Goal: Navigation & Orientation: Find specific page/section

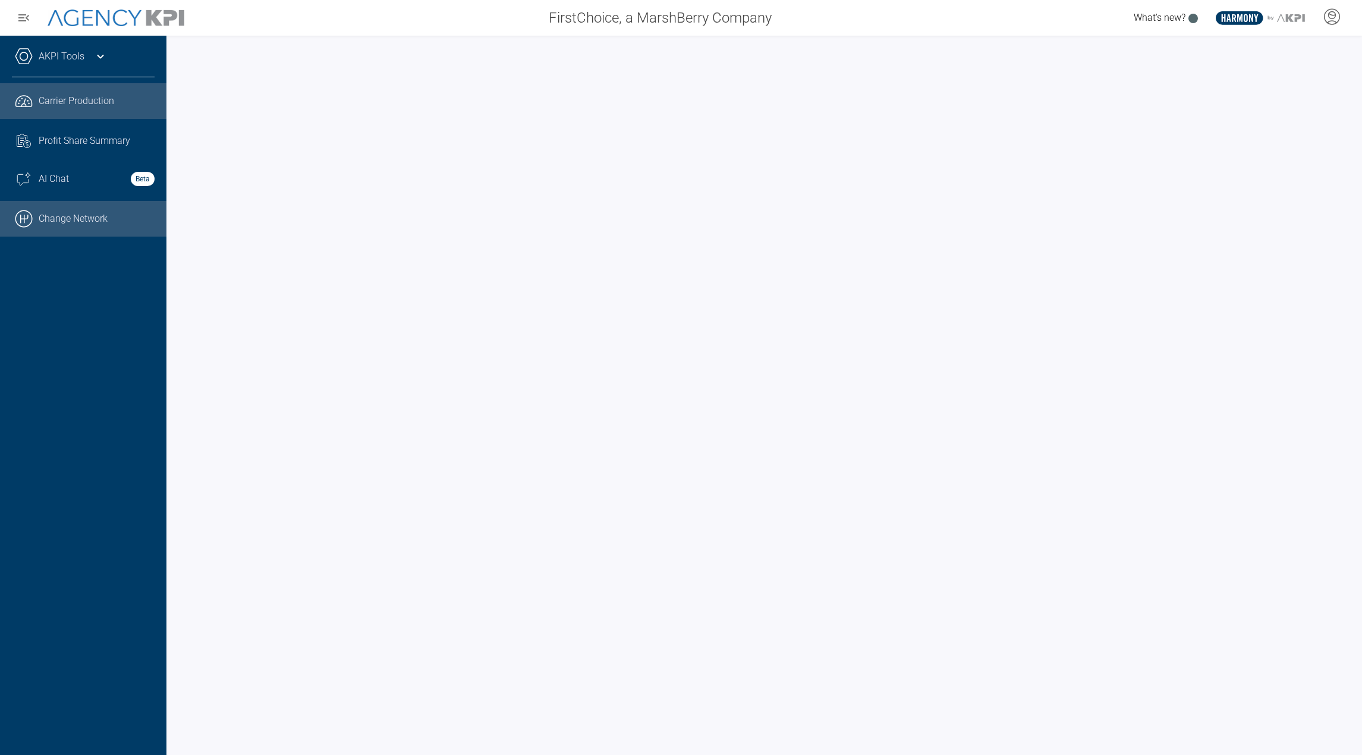
click at [69, 218] on link ".cls-1{fill:none;stroke:#000;stroke-linecap:round;stroke-linejoin:round;stroke-…" at bounding box center [83, 219] width 166 height 36
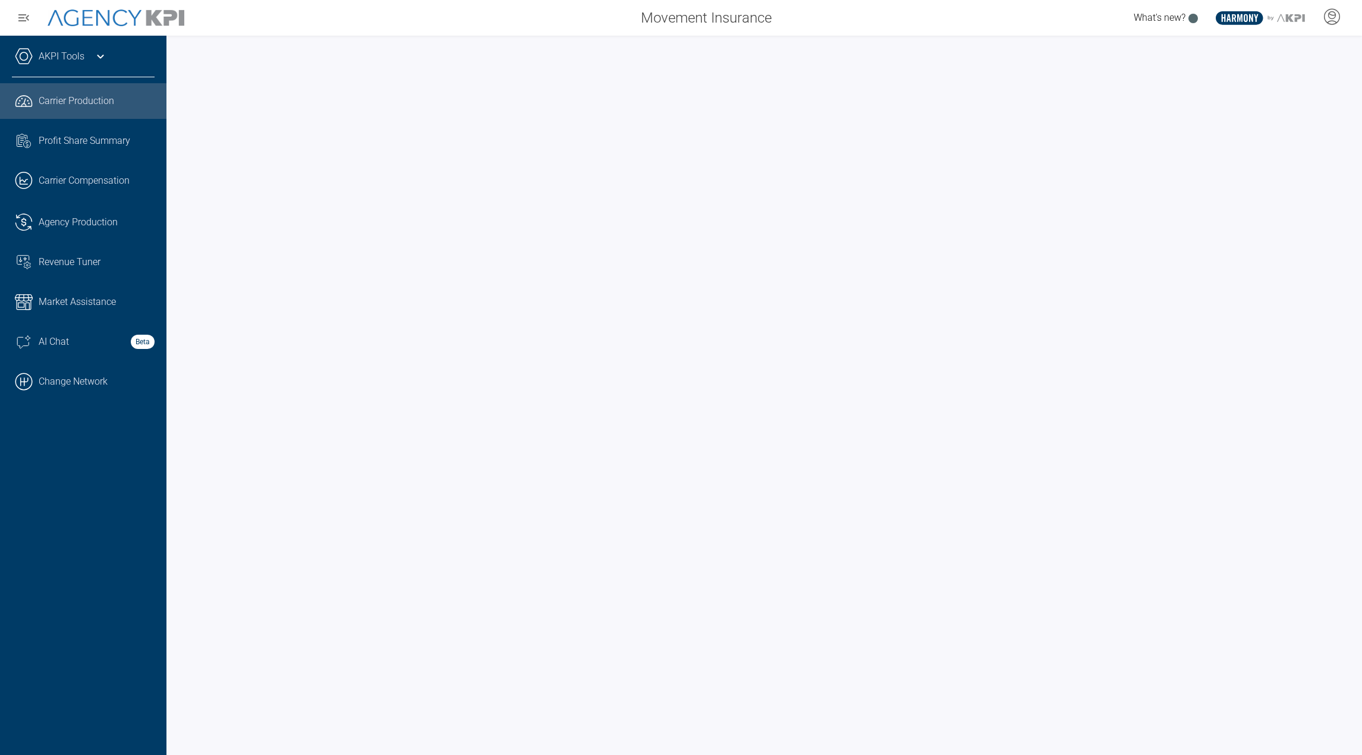
click at [88, 57] on div "AKPI Tools" at bounding box center [83, 63] width 143 height 30
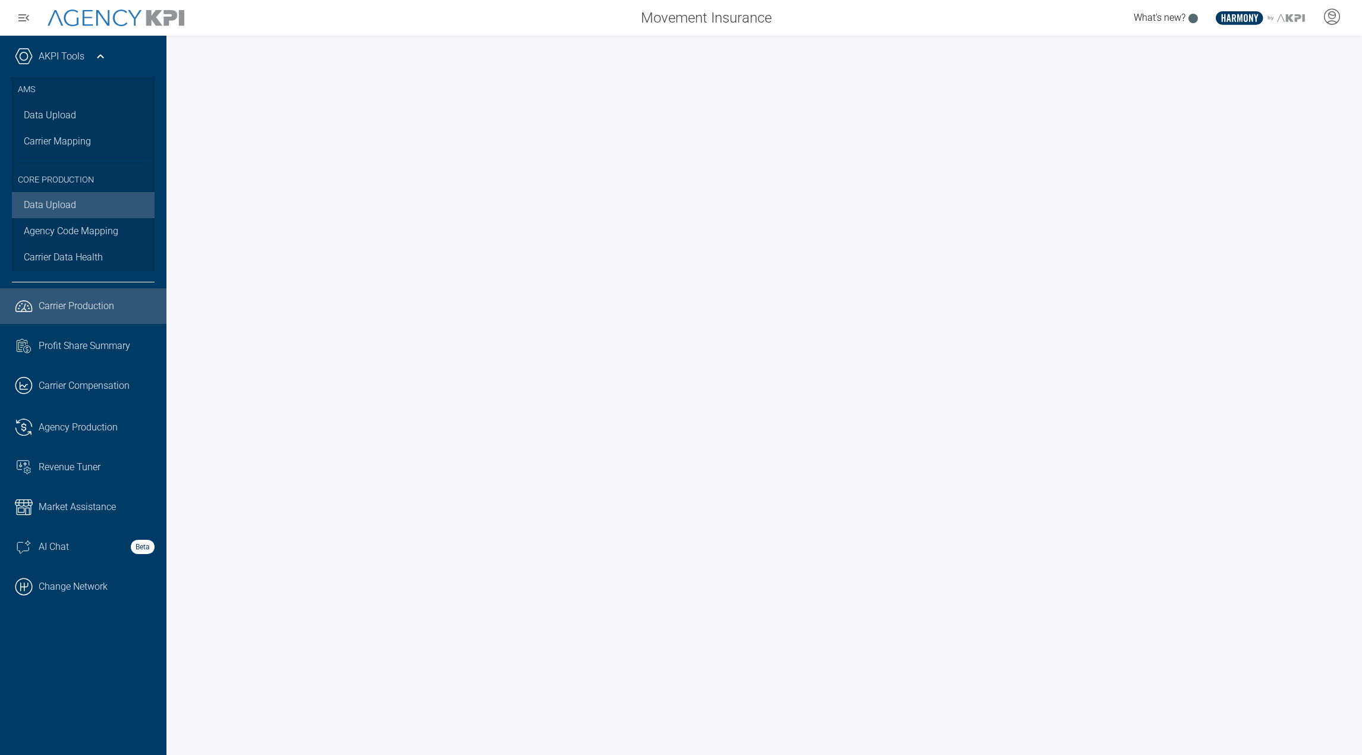
click at [52, 197] on link "Data Upload" at bounding box center [83, 205] width 143 height 26
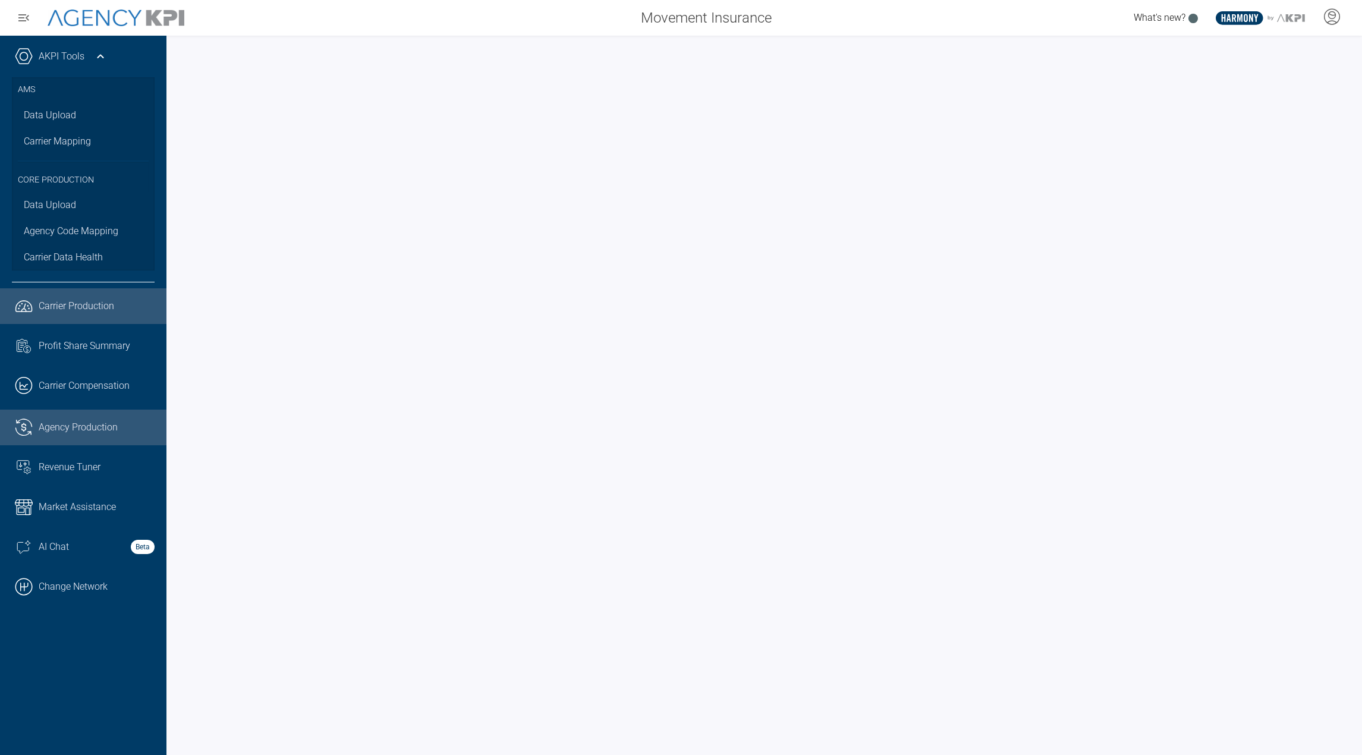
click at [65, 420] on span "Agency Production" at bounding box center [78, 427] width 79 height 14
click at [96, 55] on icon at bounding box center [100, 56] width 14 height 14
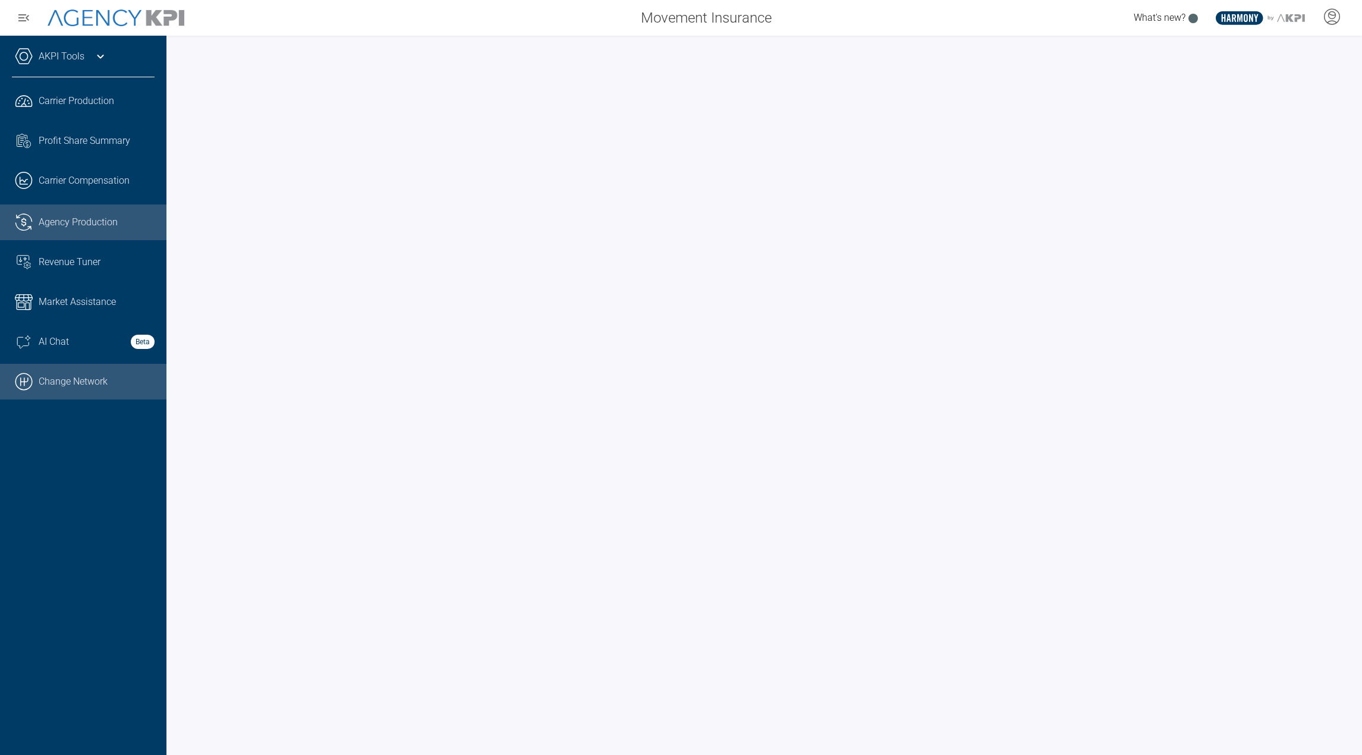
click at [85, 376] on link ".cls-1{fill:none;stroke:#000;stroke-linecap:round;stroke-linejoin:round;stroke-…" at bounding box center [83, 382] width 166 height 36
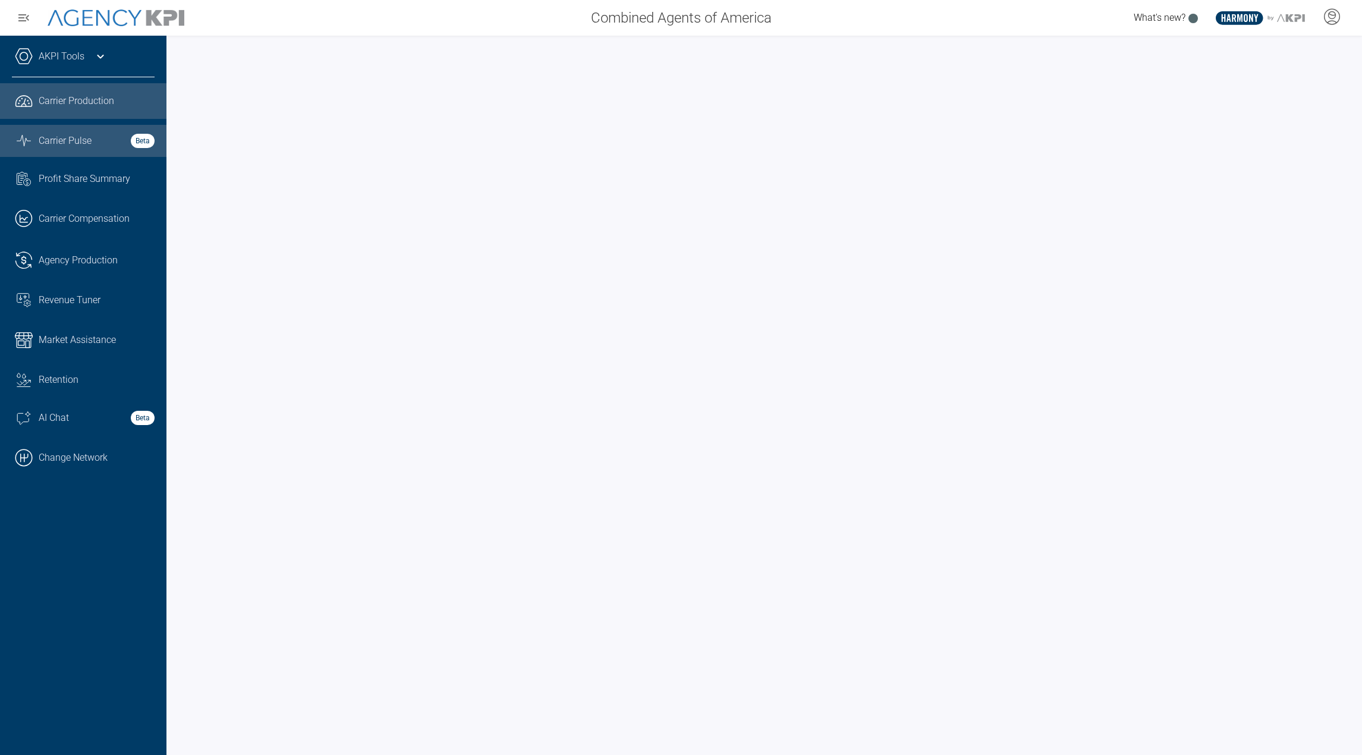
click at [96, 133] on link "Graph Stats Streamline Icon: https://streamlinehq.com Carrier Pulse Beta" at bounding box center [83, 141] width 166 height 32
click at [103, 117] on link ".cls-1{fill:none;stroke:#221f20;stroke-linecap:round;stroke-linejoin:round;stro…" at bounding box center [83, 101] width 166 height 36
